Goal: Transaction & Acquisition: Purchase product/service

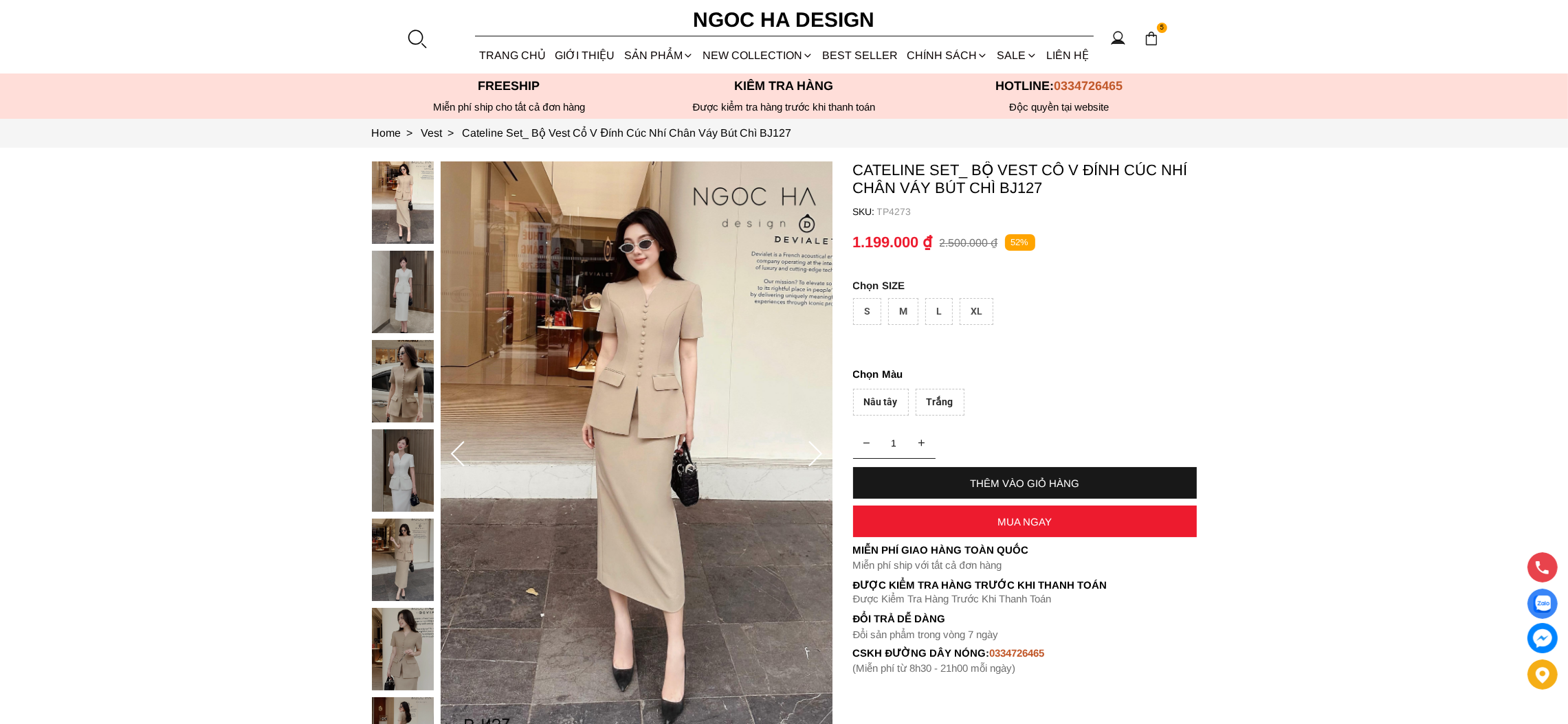
click at [917, 314] on div "M" at bounding box center [903, 312] width 30 height 27
drag, startPoint x: 949, startPoint y: 398, endPoint x: 881, endPoint y: 405, distance: 68.4
click at [946, 398] on div "Trắng" at bounding box center [940, 402] width 49 height 27
click at [856, 410] on div "Nâu tây" at bounding box center [881, 402] width 56 height 27
click at [520, 58] on link "TRANG CHỦ" at bounding box center [512, 55] width 76 height 37
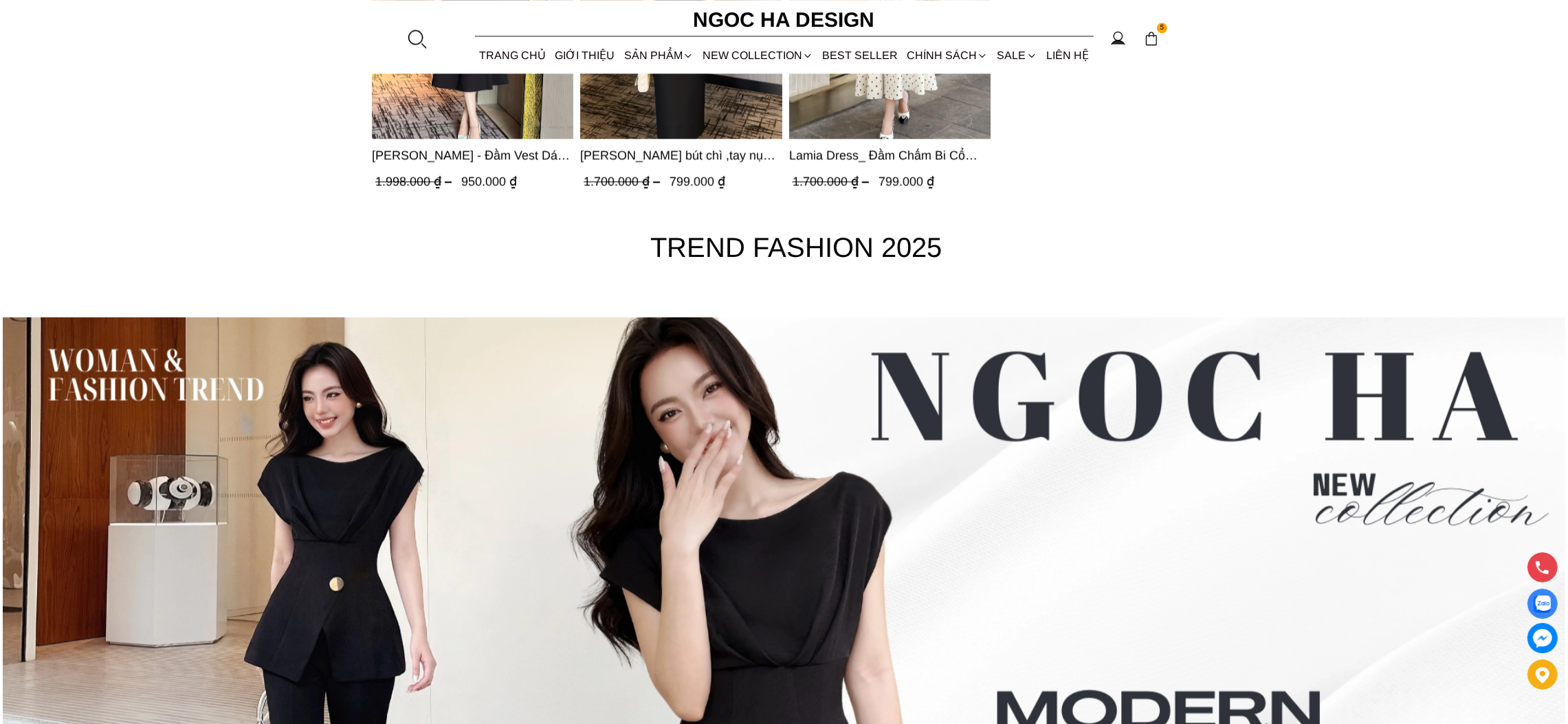
scroll to position [5764, 0]
